Goal: Information Seeking & Learning: Learn about a topic

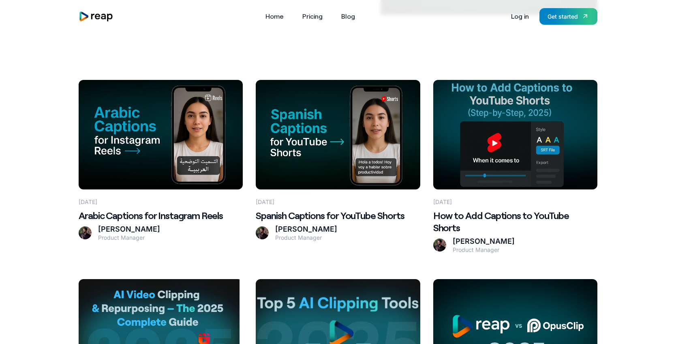
scroll to position [200, 0]
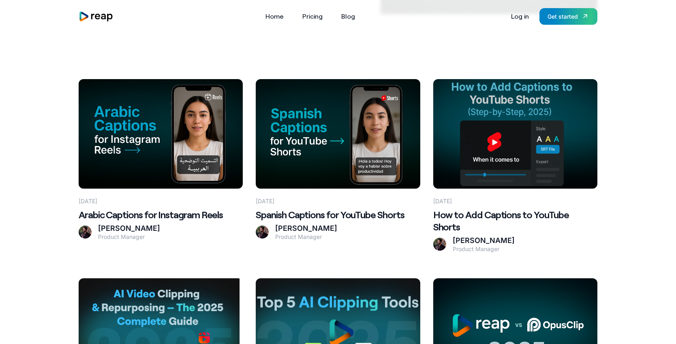
click at [147, 218] on h2 "Arabic Captions for Instagram Reels" at bounding box center [161, 214] width 164 height 12
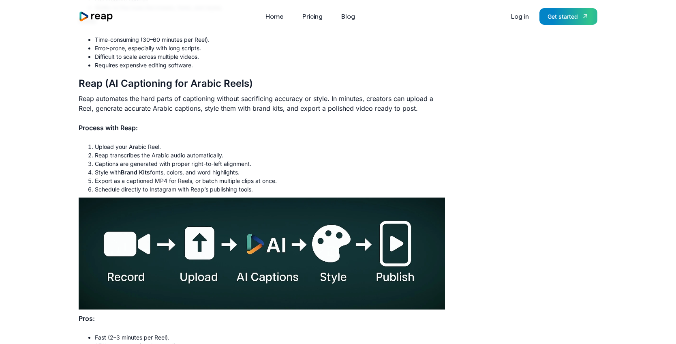
scroll to position [1124, 0]
